Goal: Task Accomplishment & Management: Use online tool/utility

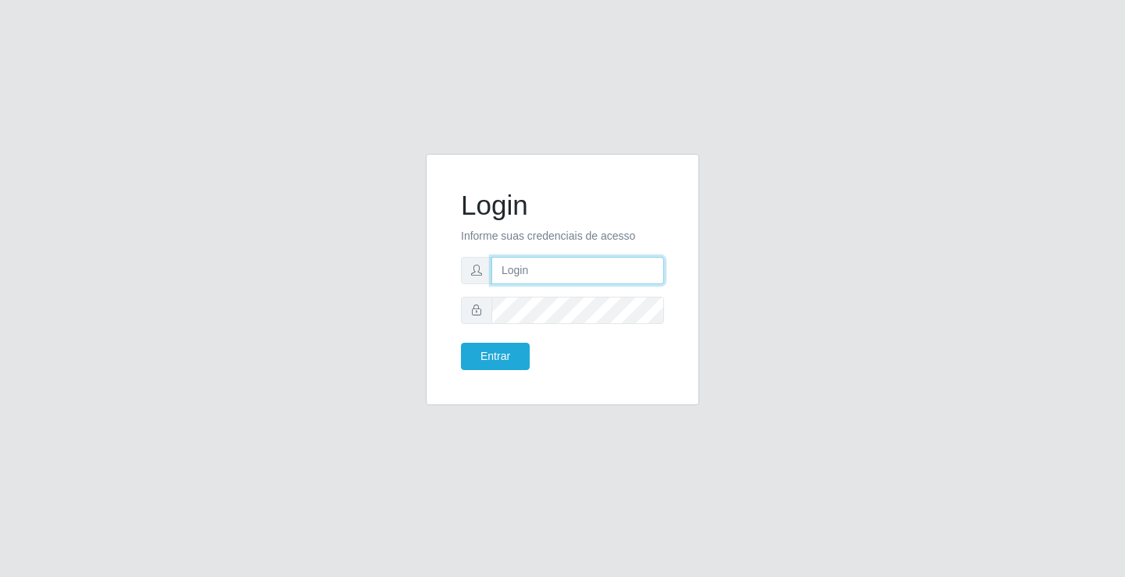
click at [499, 266] on input "text" at bounding box center [577, 270] width 173 height 27
type input "[PERSON_NAME]"
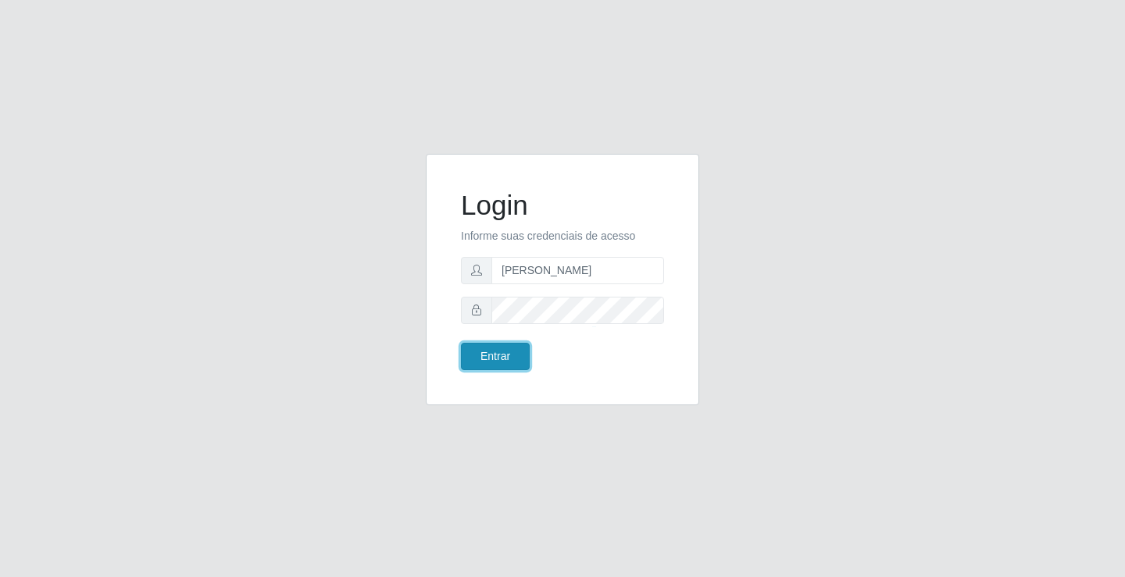
click at [498, 355] on button "Entrar" at bounding box center [495, 356] width 69 height 27
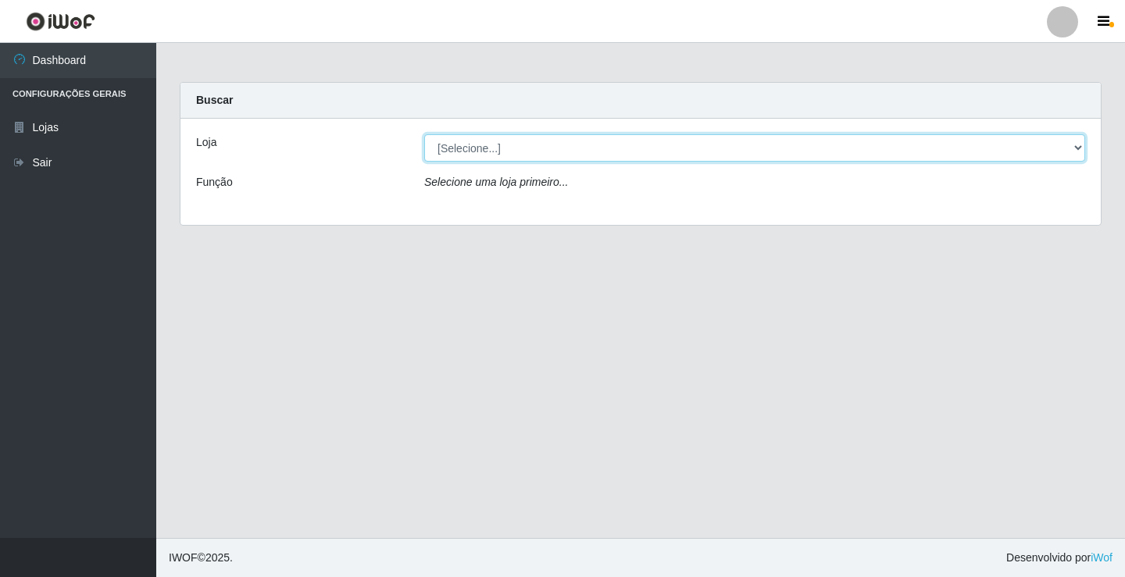
click at [502, 151] on select "[Selecione...] Ideal - Conceição" at bounding box center [754, 147] width 661 height 27
select select "231"
click at [424, 134] on select "[Selecione...] Ideal - Conceição" at bounding box center [754, 147] width 661 height 27
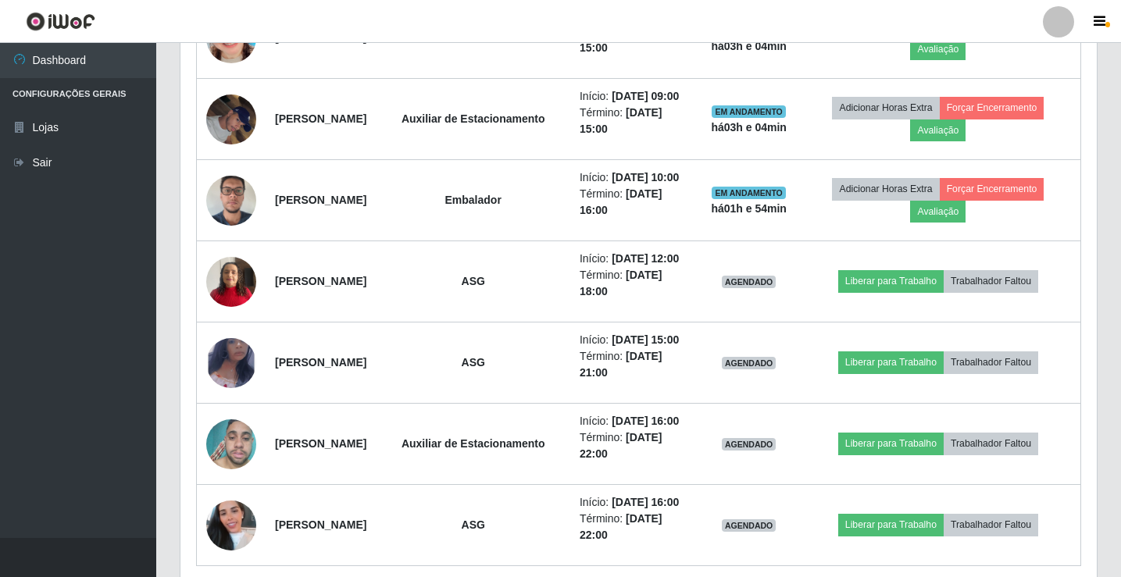
scroll to position [938, 0]
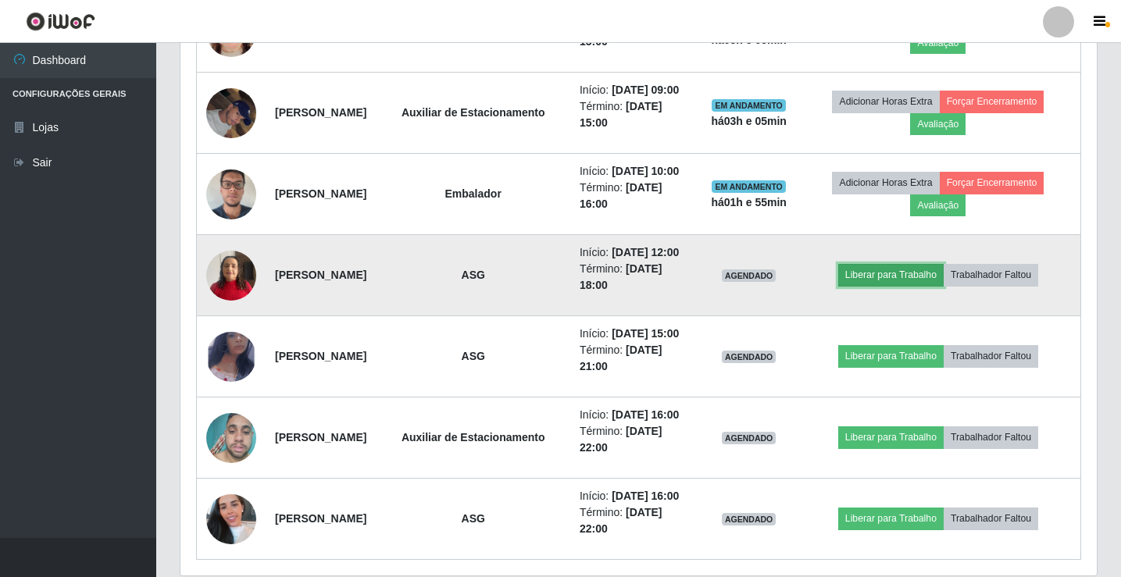
click at [905, 277] on button "Liberar para Trabalho" at bounding box center [890, 275] width 105 height 22
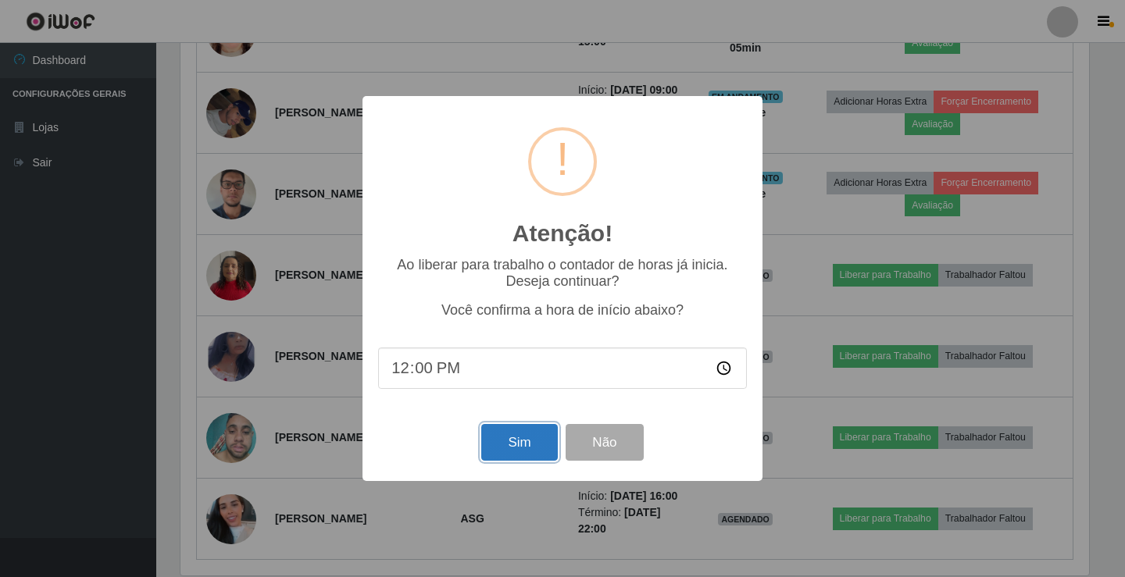
click at [530, 436] on button "Sim" at bounding box center [519, 442] width 76 height 37
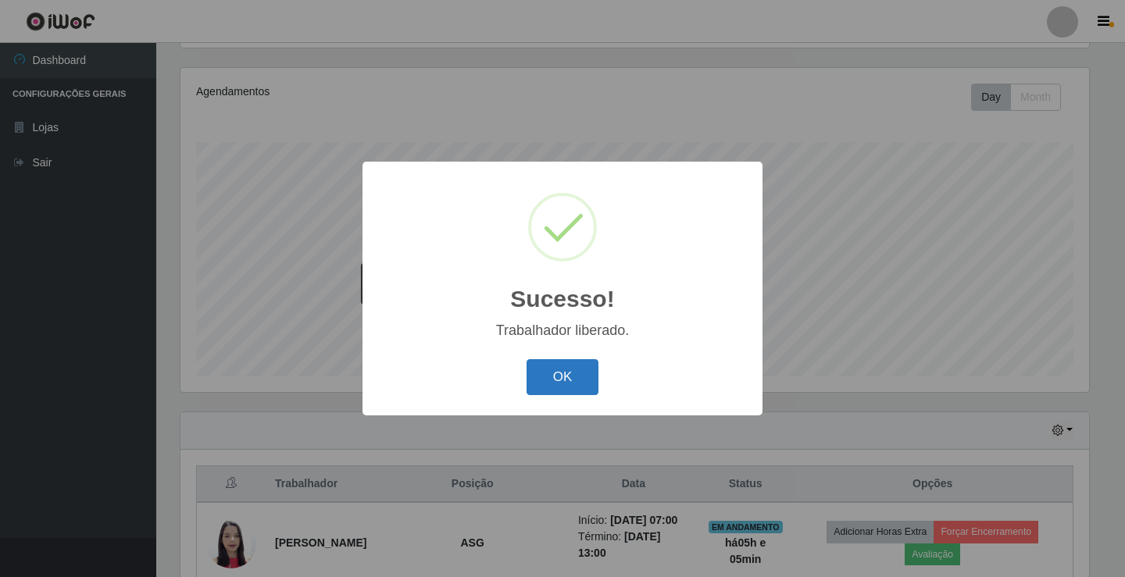
click at [545, 388] on button "OK" at bounding box center [563, 377] width 73 height 37
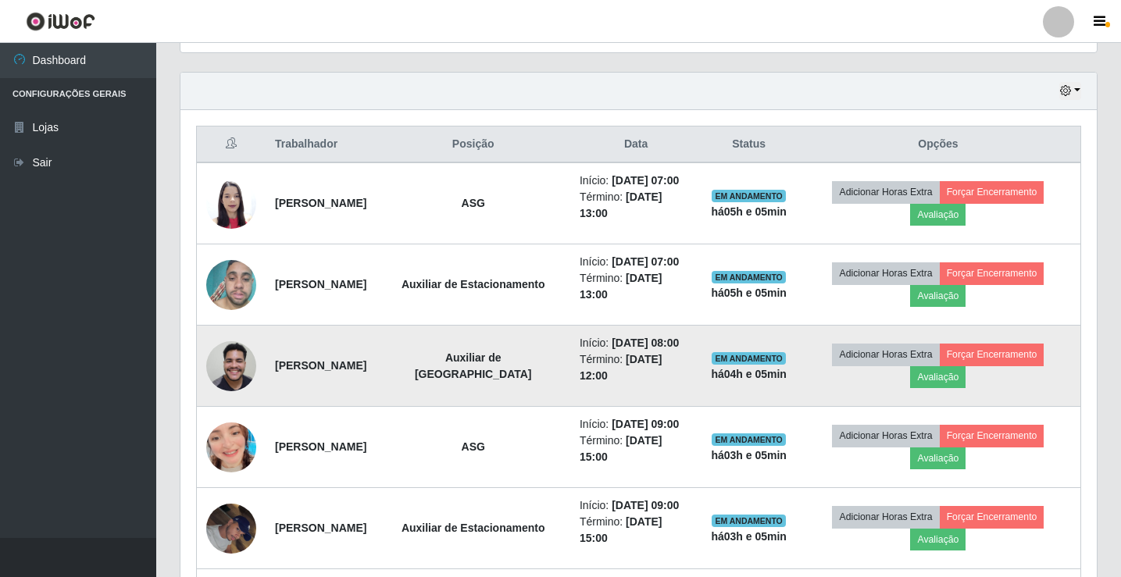
scroll to position [495, 0]
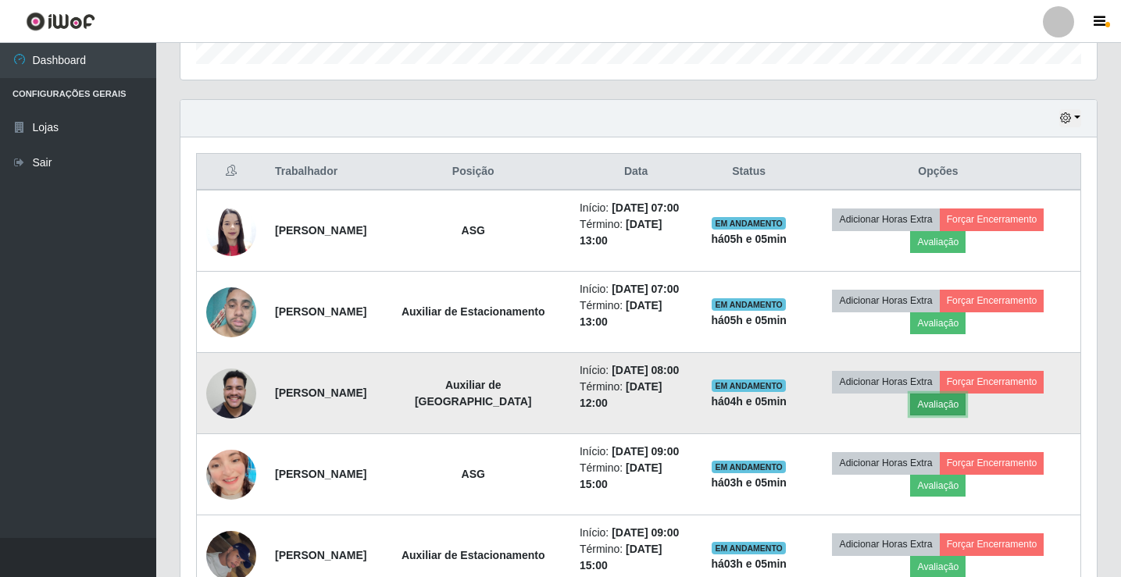
click at [948, 406] on button "Avaliação" at bounding box center [937, 405] width 55 height 22
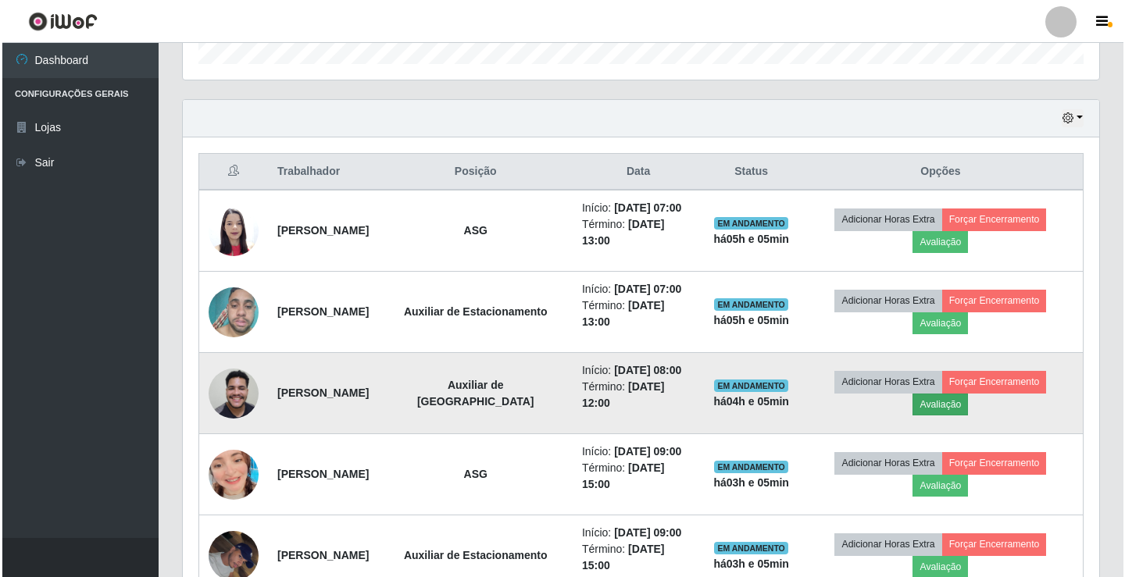
scroll to position [324, 909]
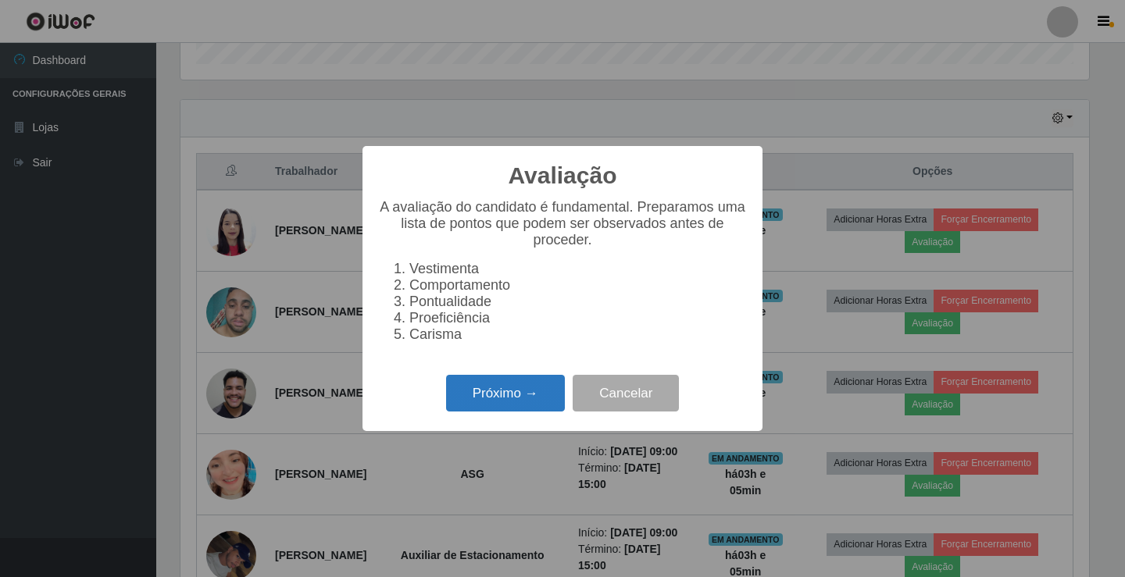
click at [485, 406] on button "Próximo →" at bounding box center [505, 393] width 119 height 37
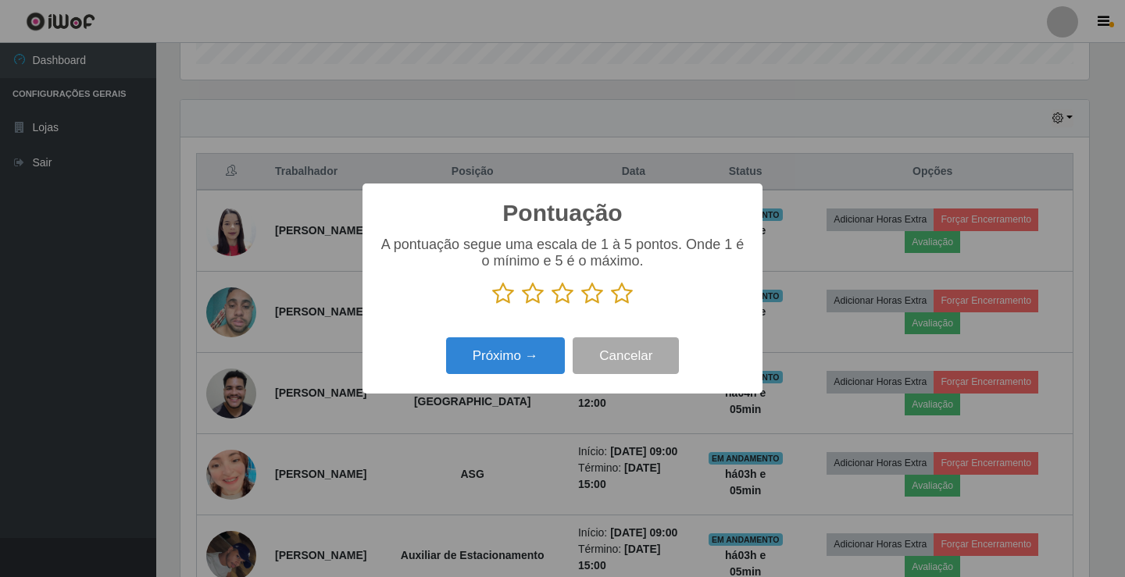
click at [622, 292] on icon at bounding box center [622, 293] width 22 height 23
click at [611, 305] on input "radio" at bounding box center [611, 305] width 0 height 0
click at [527, 345] on button "Próximo →" at bounding box center [505, 356] width 119 height 37
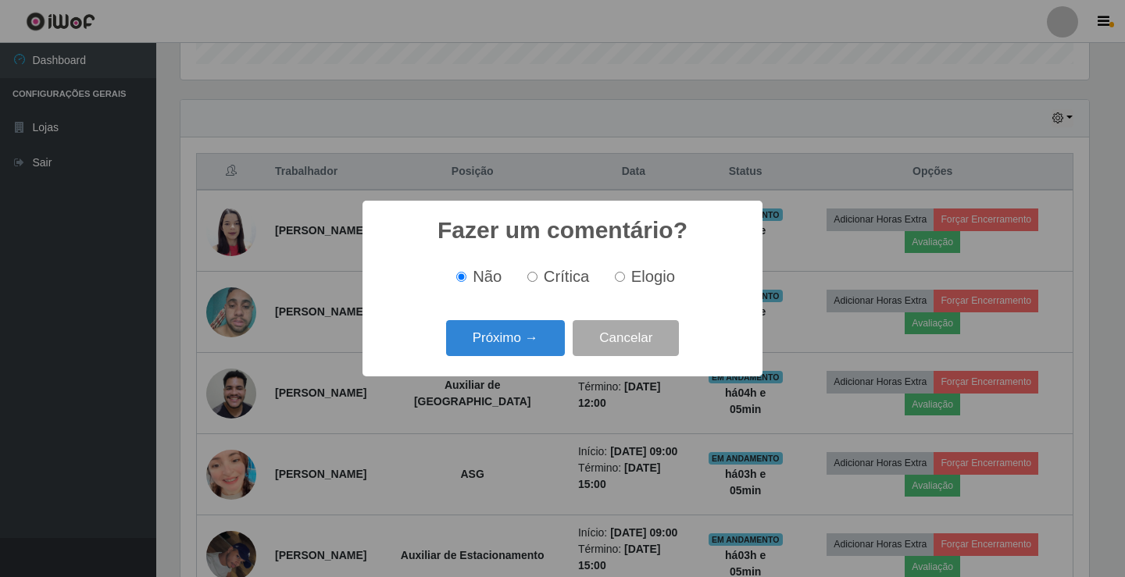
click at [527, 345] on button "Próximo →" at bounding box center [505, 338] width 119 height 37
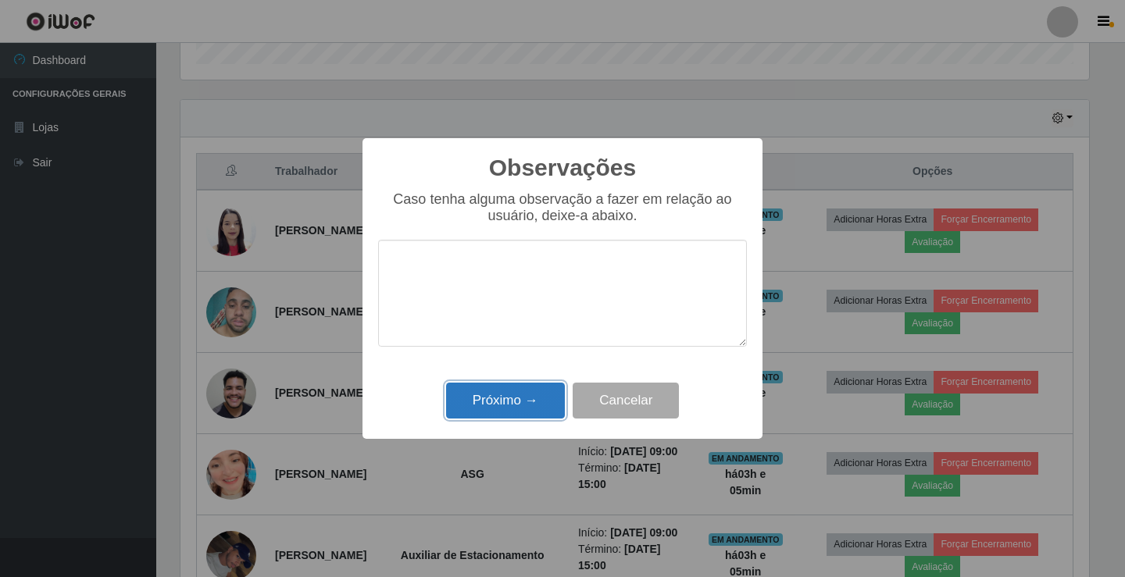
click at [498, 397] on button "Próximo →" at bounding box center [505, 401] width 119 height 37
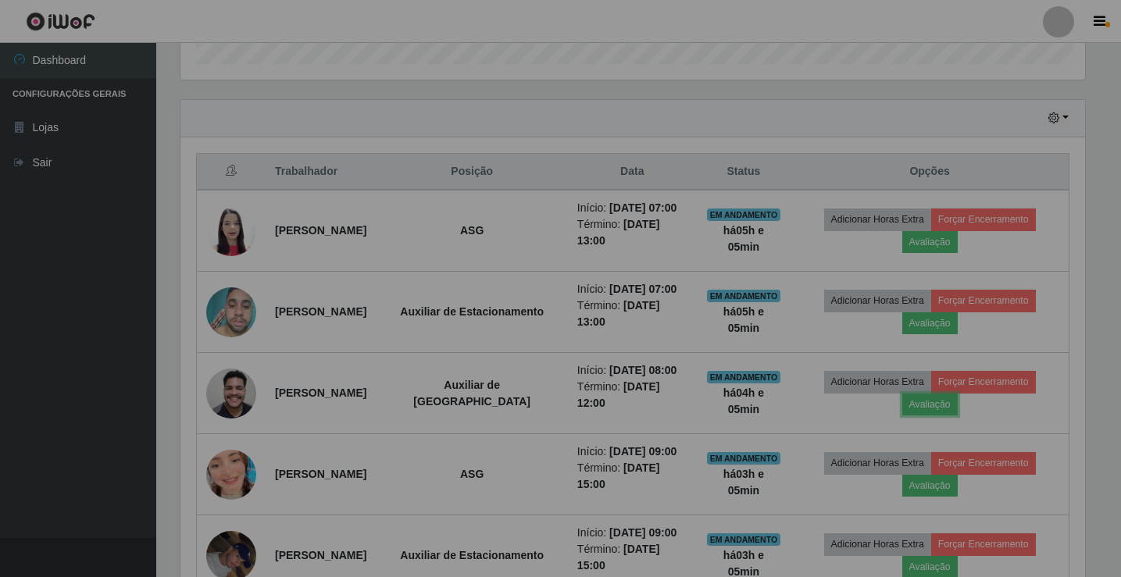
scroll to position [324, 916]
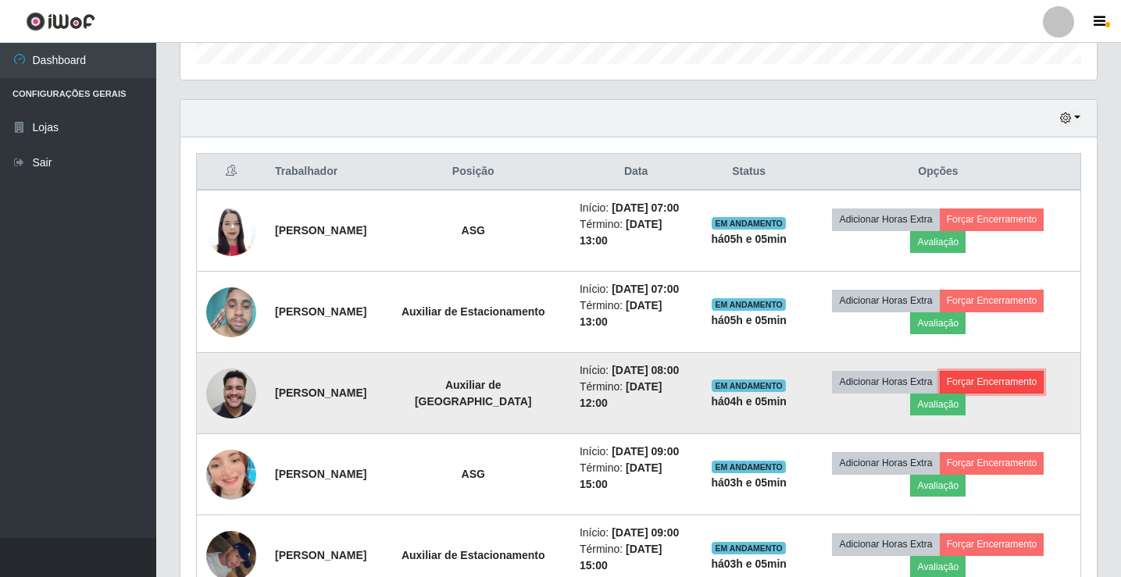
click at [1027, 384] on button "Forçar Encerramento" at bounding box center [992, 382] width 105 height 22
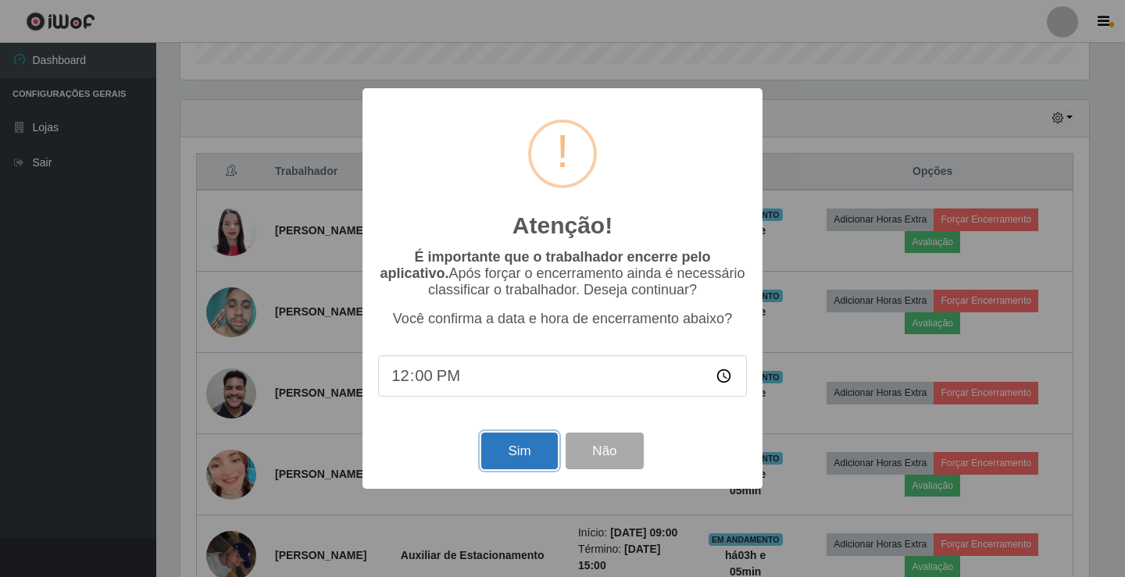
click at [520, 449] on button "Sim" at bounding box center [519, 451] width 76 height 37
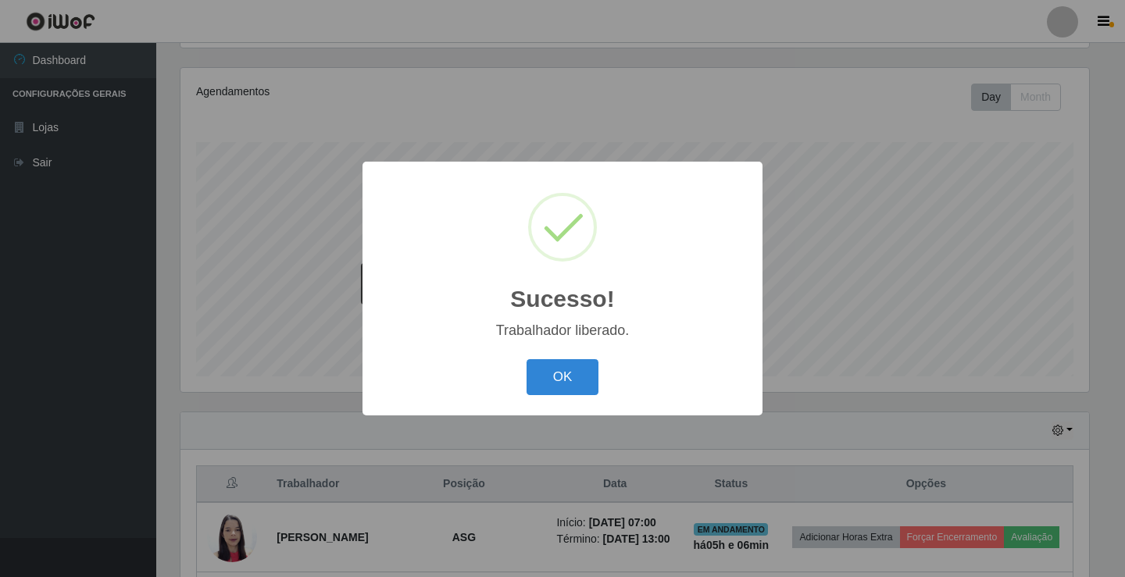
click at [534, 398] on div "OK Cancel" at bounding box center [562, 377] width 369 height 45
click at [538, 388] on button "OK" at bounding box center [563, 377] width 73 height 37
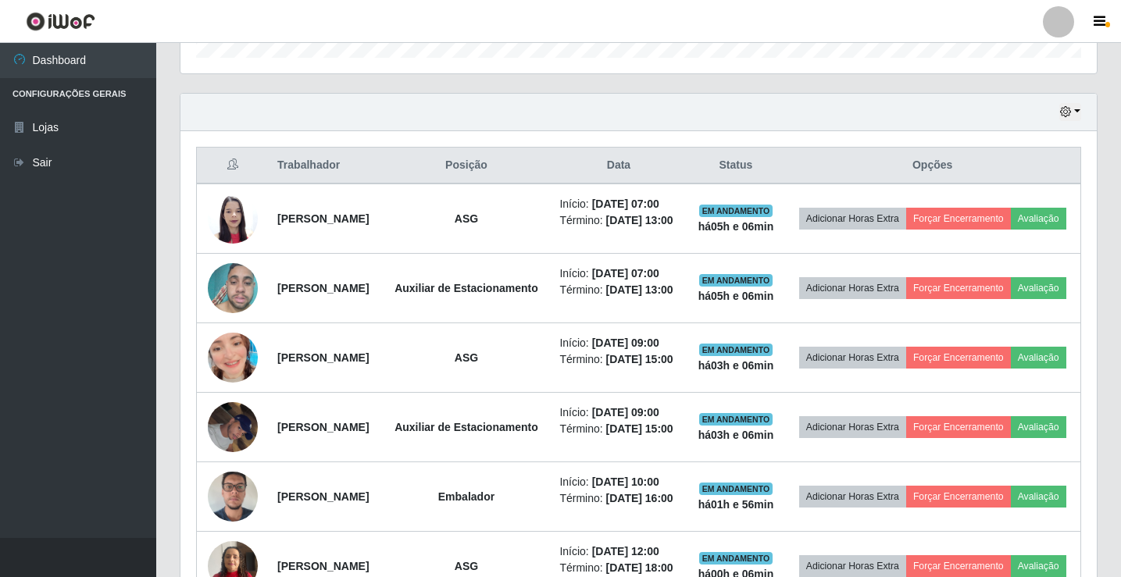
scroll to position [495, 0]
